Goal: Task Accomplishment & Management: Use online tool/utility

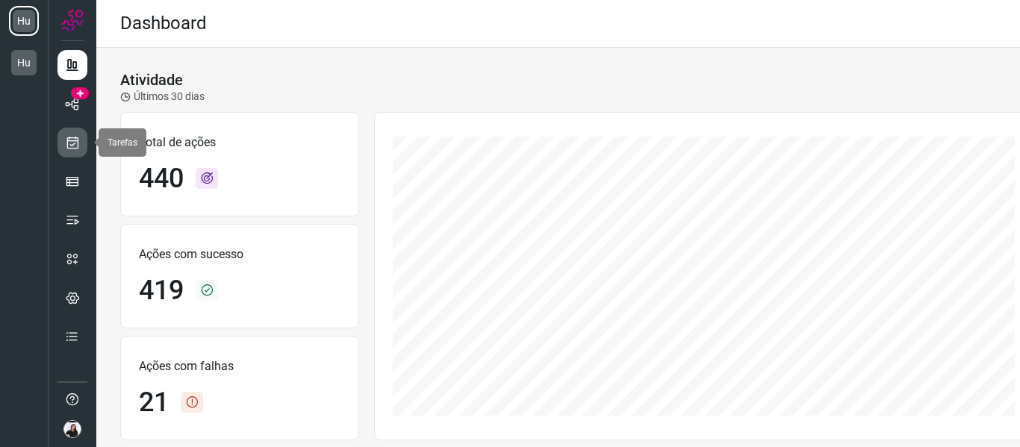
click at [66, 137] on icon at bounding box center [73, 142] width 16 height 15
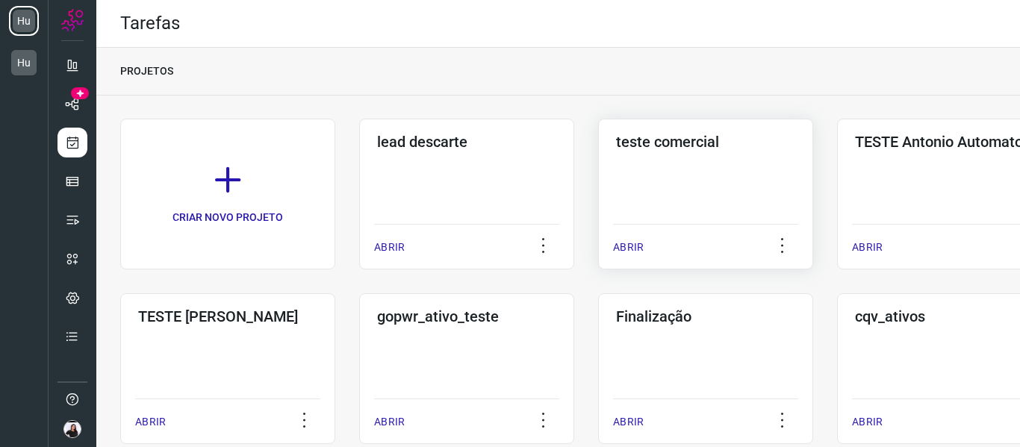
click at [724, 176] on div "teste comercial ABRIR" at bounding box center [705, 194] width 215 height 151
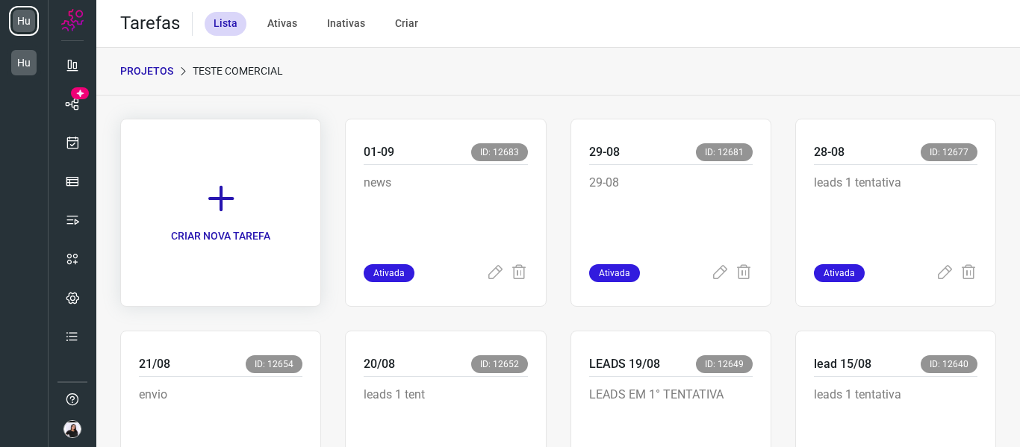
click at [217, 192] on icon at bounding box center [221, 198] width 33 height 33
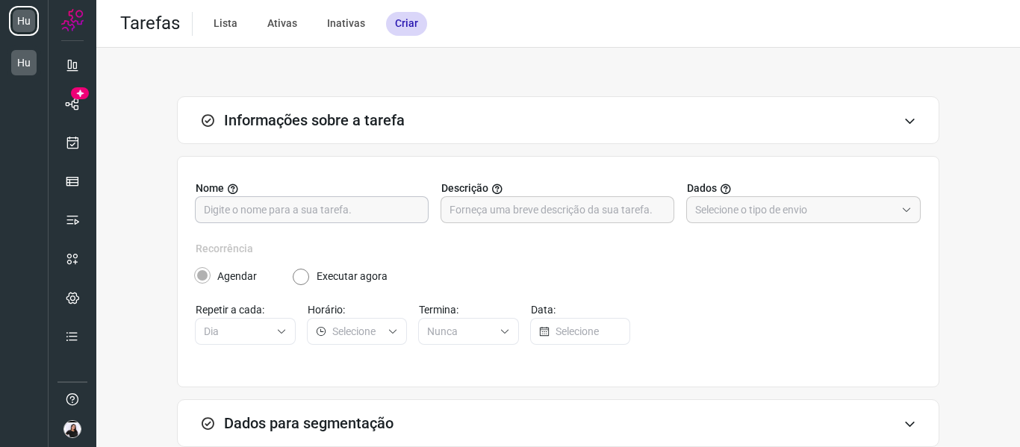
click at [224, 208] on input "text" at bounding box center [312, 209] width 216 height 25
type input "05-09"
click at [475, 207] on input "text" at bounding box center [557, 209] width 216 height 25
type input "1"
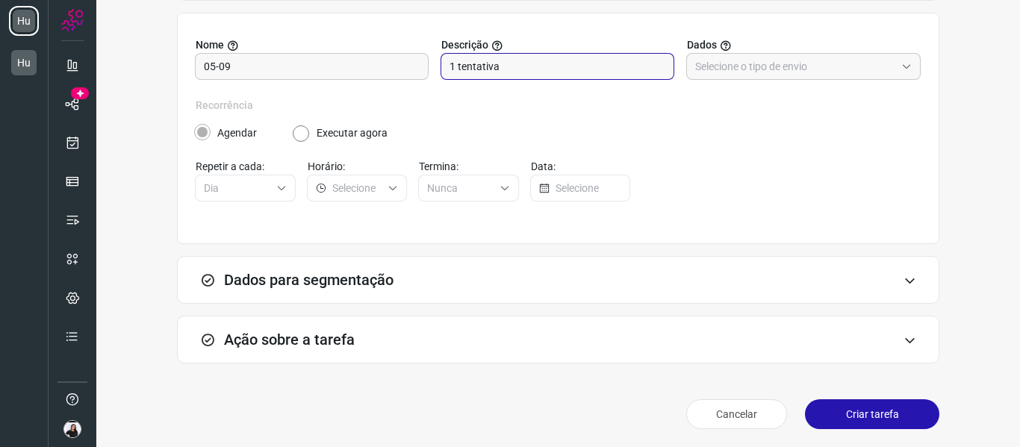
scroll to position [146, 0]
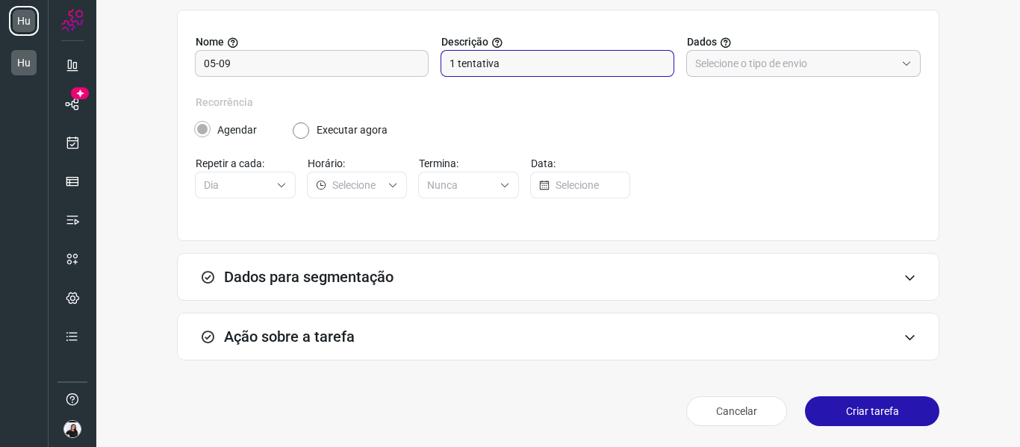
type input "1 tentativa"
click at [874, 68] on input "text" at bounding box center [795, 63] width 200 height 25
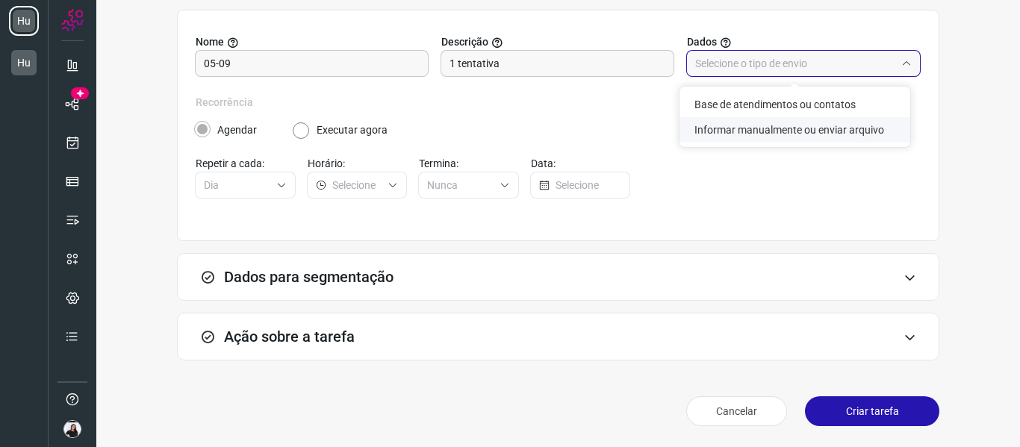
click at [764, 133] on li "Informar manualmente ou enviar arquivo" at bounding box center [794, 129] width 231 height 25
type input "Informar manualmente ou enviar arquivo"
radio input "false"
radio input "true"
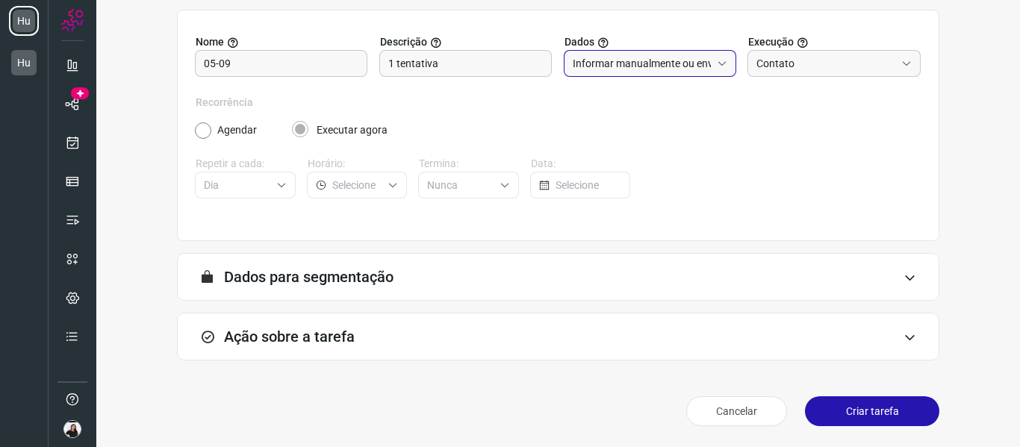
click at [402, 337] on div "Ação sobre a tarefa" at bounding box center [558, 337] width 762 height 48
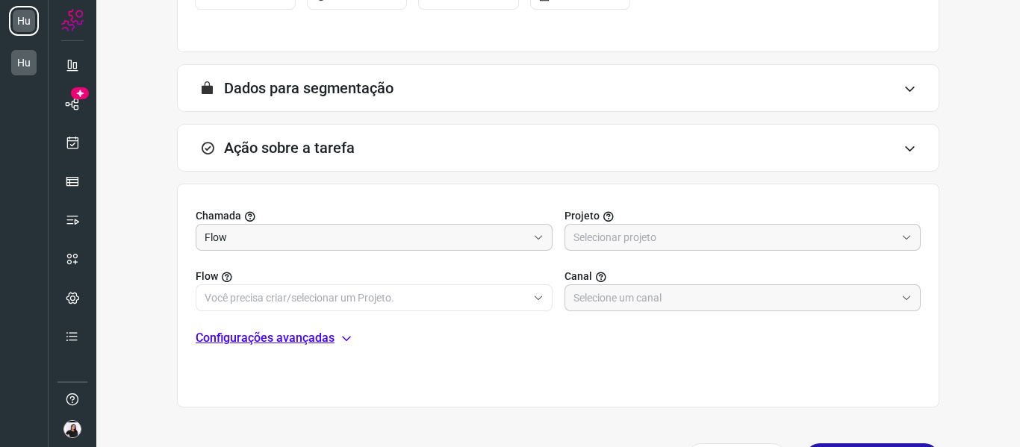
scroll to position [370, 0]
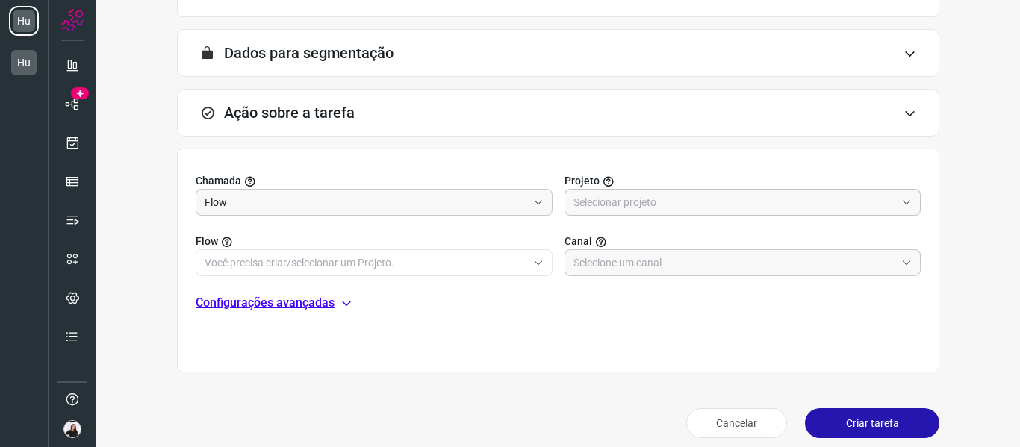
click at [648, 205] on input "text" at bounding box center [734, 202] width 322 height 25
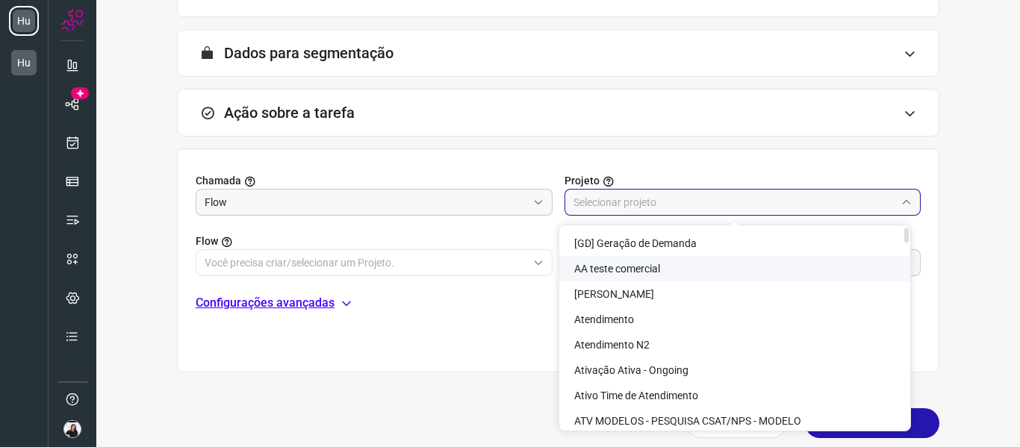
click at [662, 278] on li "AA teste comercial" at bounding box center [734, 268] width 351 height 25
type input "AA teste comercial"
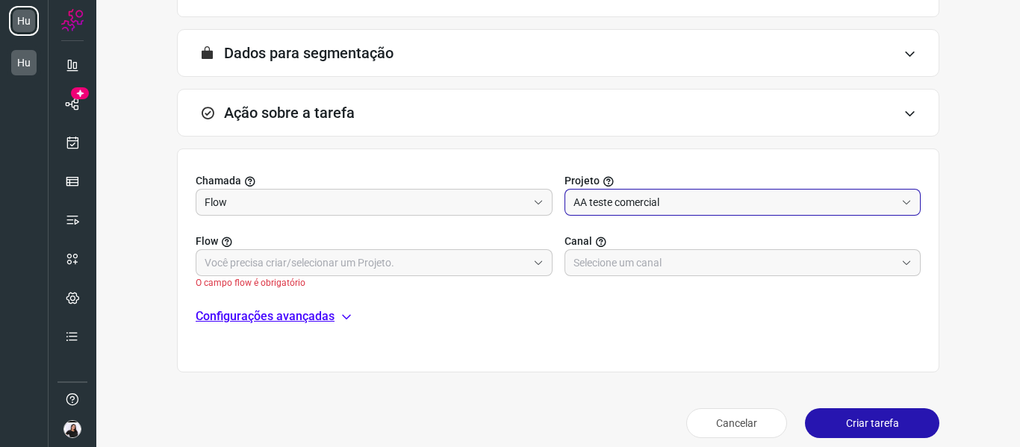
click at [311, 247] on label "Flow" at bounding box center [374, 242] width 357 height 16
click at [495, 264] on input "text" at bounding box center [366, 262] width 322 height 25
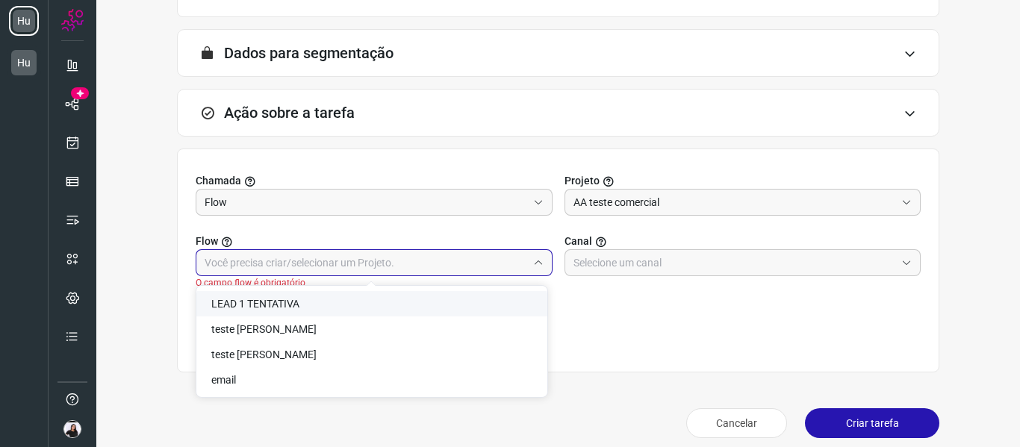
click at [302, 302] on li "LEAD 1 TENTATIVA" at bounding box center [371, 303] width 351 height 25
type input "LEAD 1 TENTATIVA"
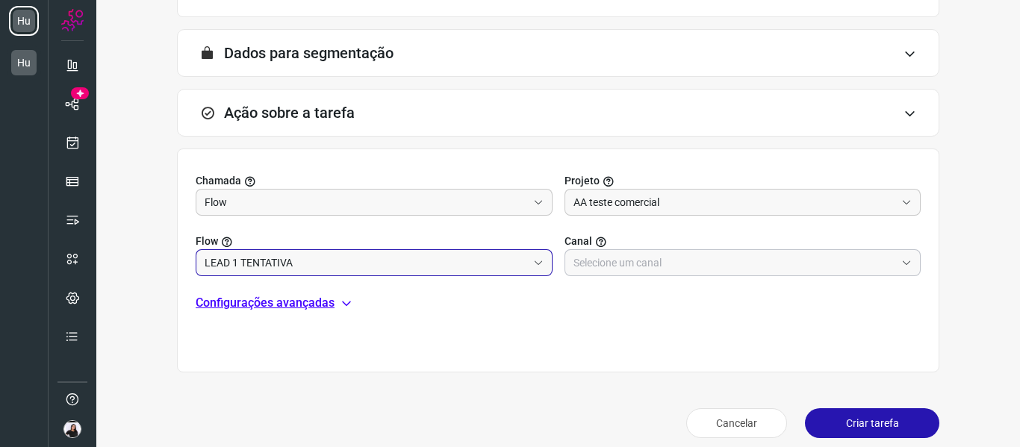
click at [640, 264] on input "text" at bounding box center [734, 262] width 322 height 25
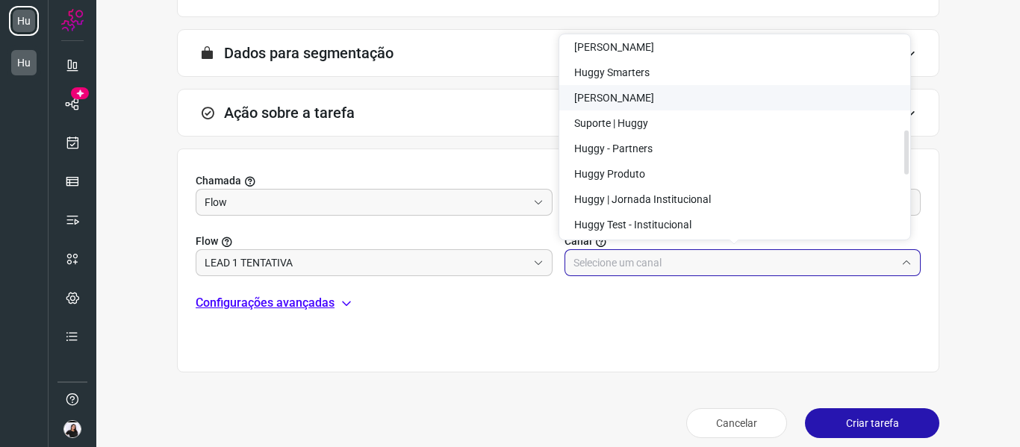
scroll to position [448, 0]
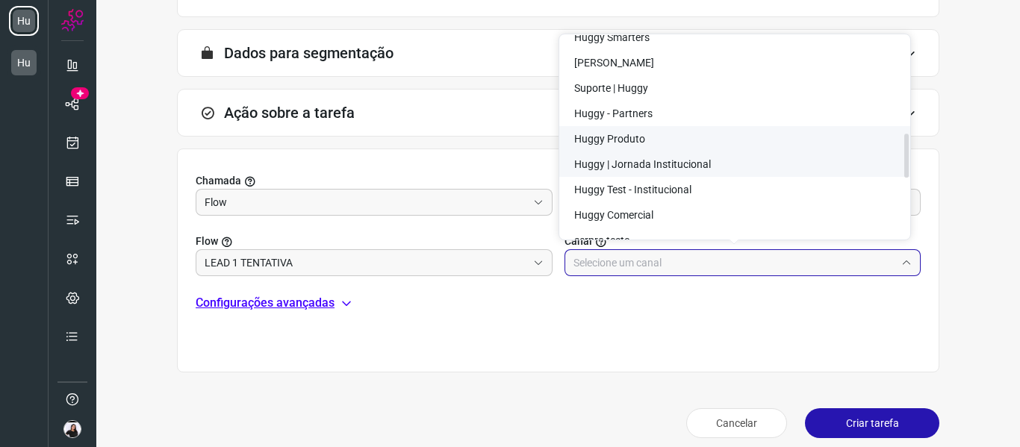
click at [669, 161] on span "Huggy | Jornada Institucional" at bounding box center [642, 164] width 137 height 12
type input "Huggy | Jornada Institucional"
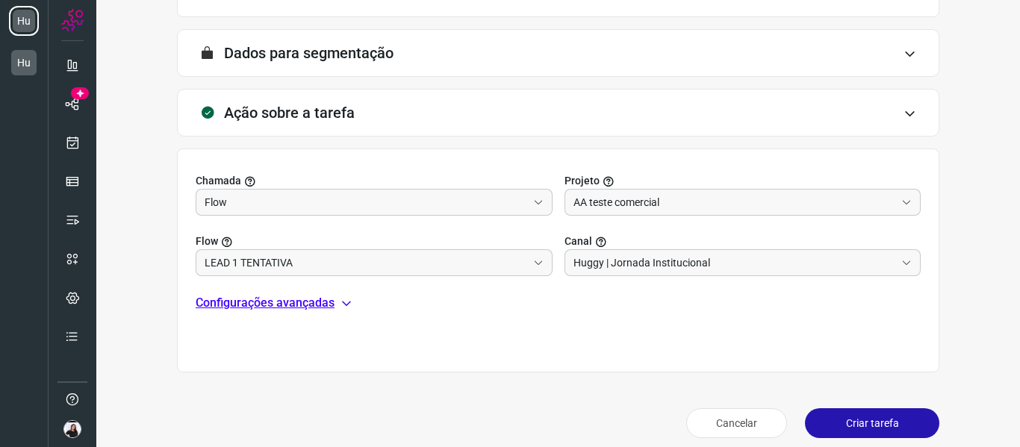
click at [857, 423] on button "Criar tarefa" at bounding box center [872, 423] width 134 height 30
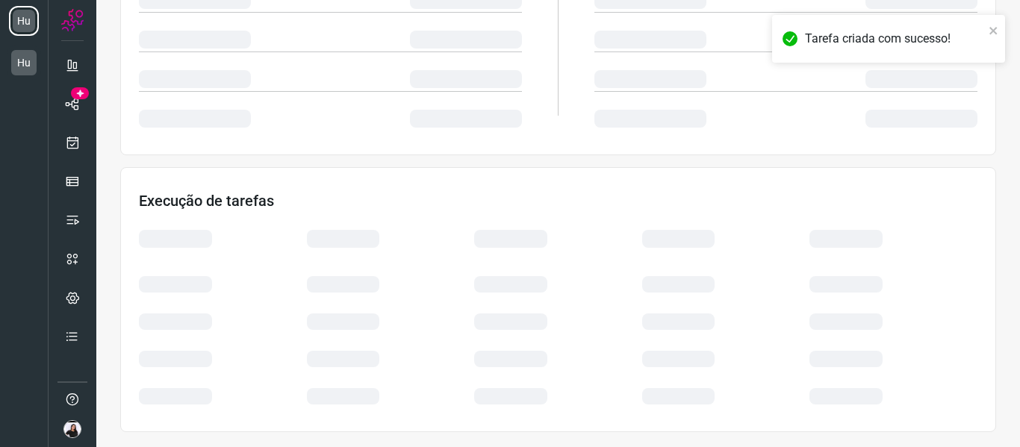
scroll to position [324, 0]
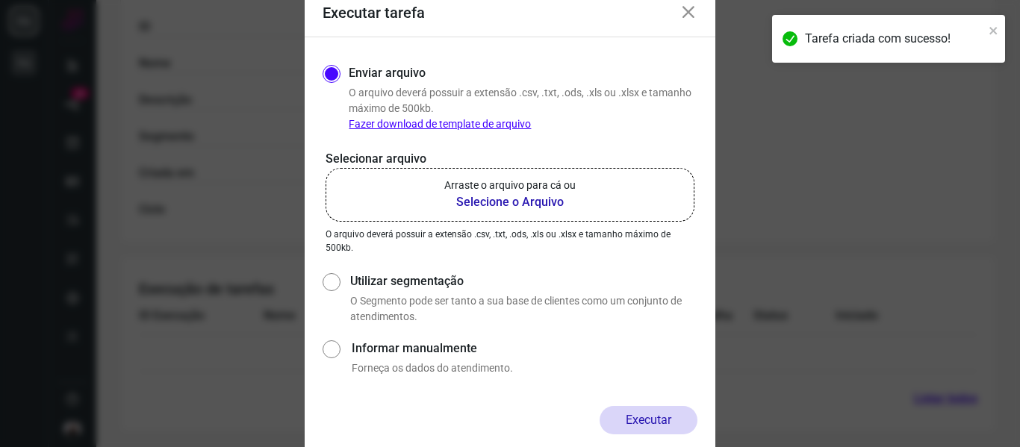
click at [495, 123] on link "Fazer download de template de arquivo" at bounding box center [440, 124] width 182 height 12
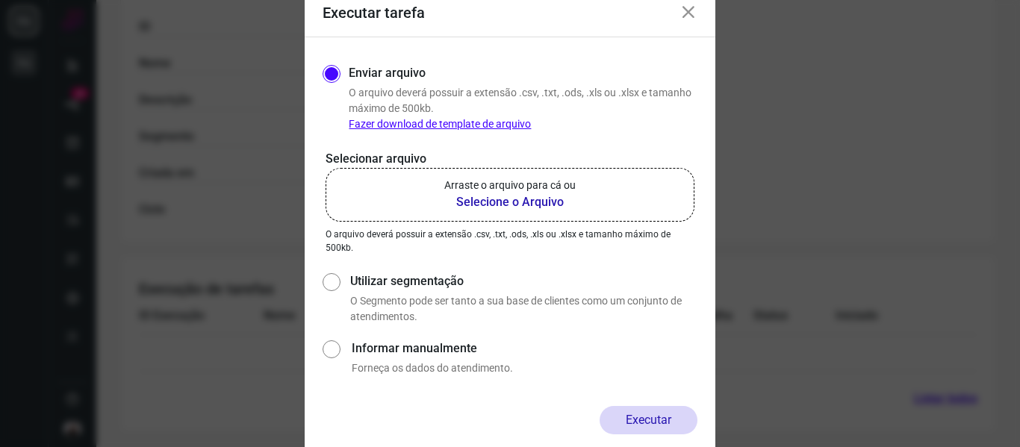
click at [474, 200] on b "Selecione o Arquivo" at bounding box center [509, 202] width 131 height 18
click at [0, 0] on input "Arraste o arquivo para cá ou Selecione o Arquivo" at bounding box center [0, 0] width 0 height 0
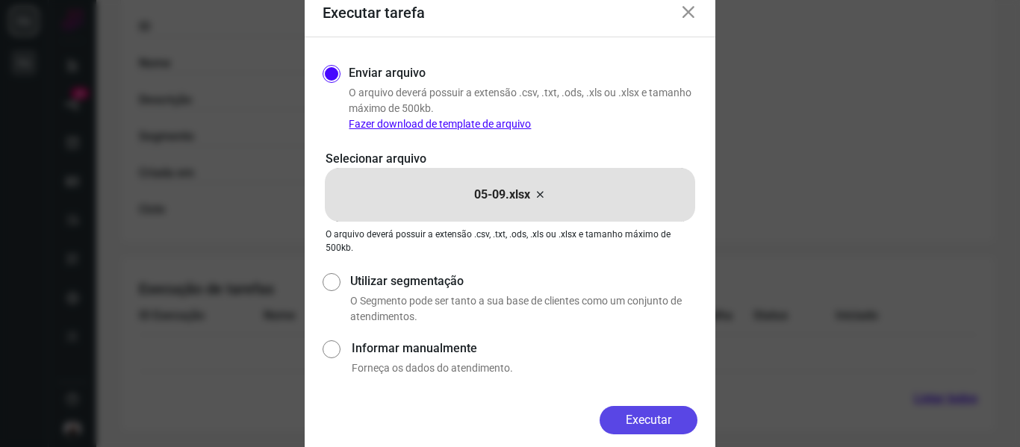
click at [637, 416] on button "Executar" at bounding box center [648, 420] width 98 height 28
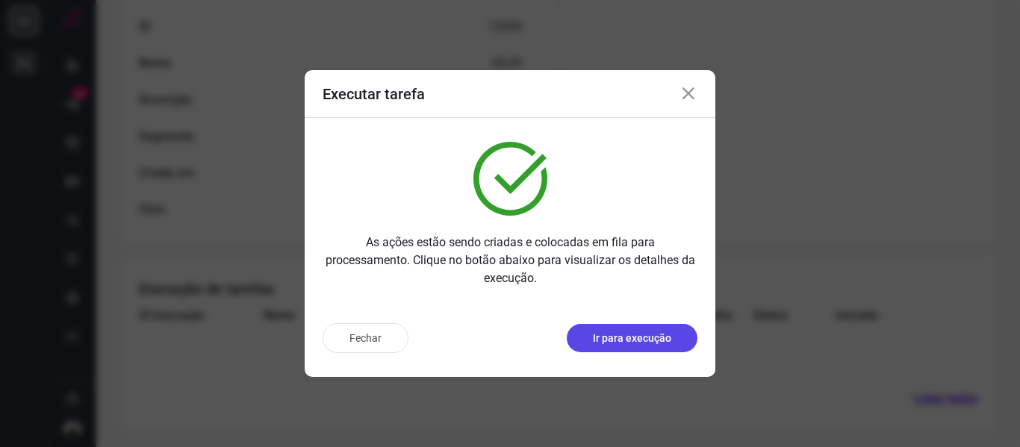
click at [626, 325] on button "Ir para execução" at bounding box center [632, 338] width 131 height 28
